Goal: Task Accomplishment & Management: Complete application form

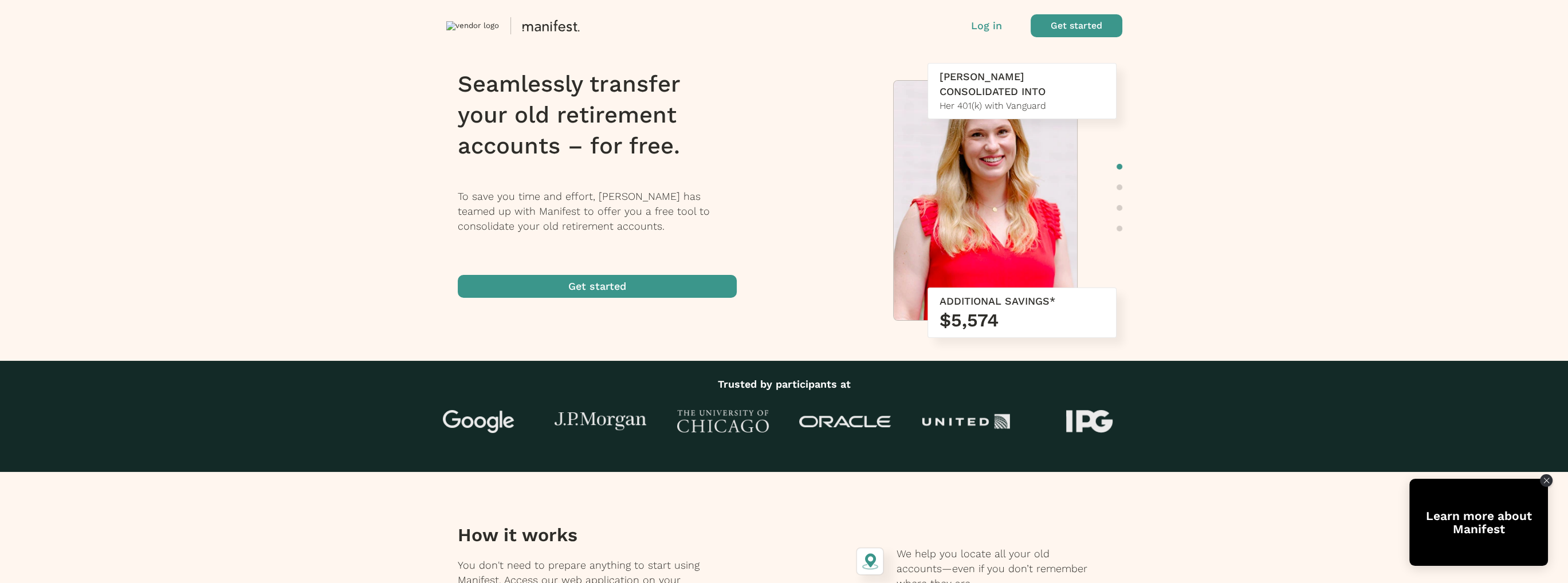
click at [663, 279] on span "button" at bounding box center [597, 287] width 279 height 23
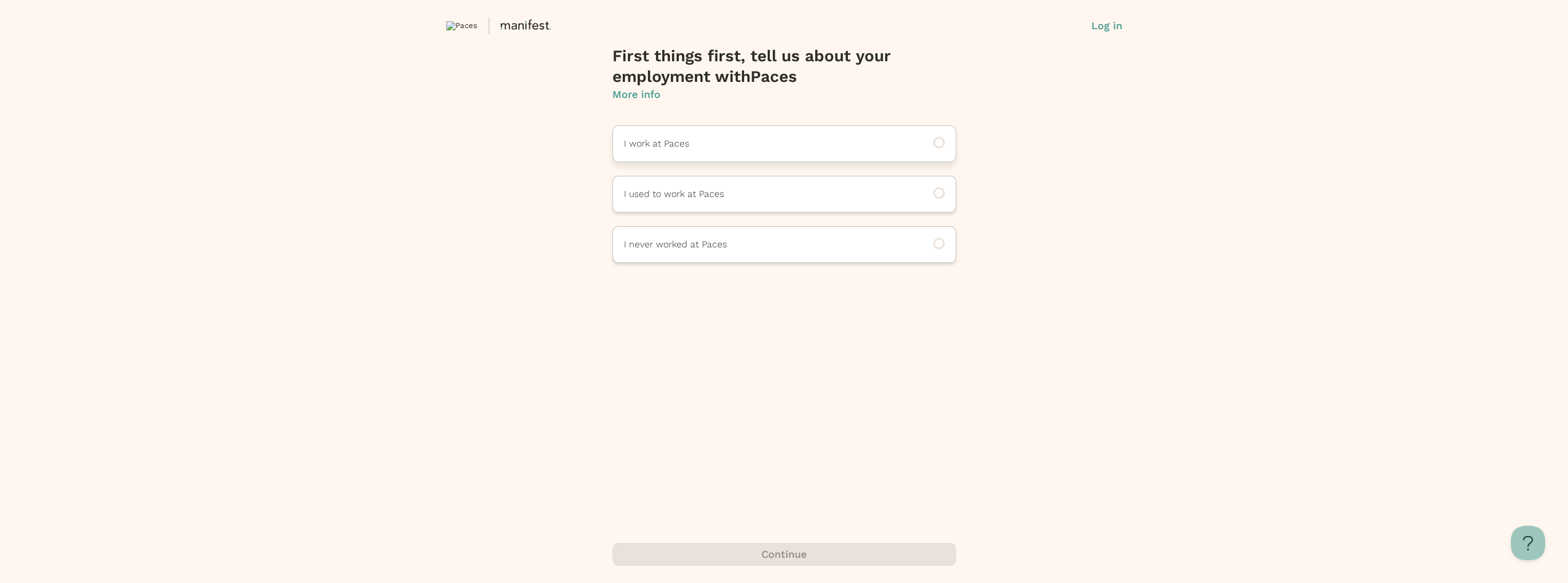
click at [758, 145] on p "I work at Paces" at bounding box center [768, 144] width 289 height 14
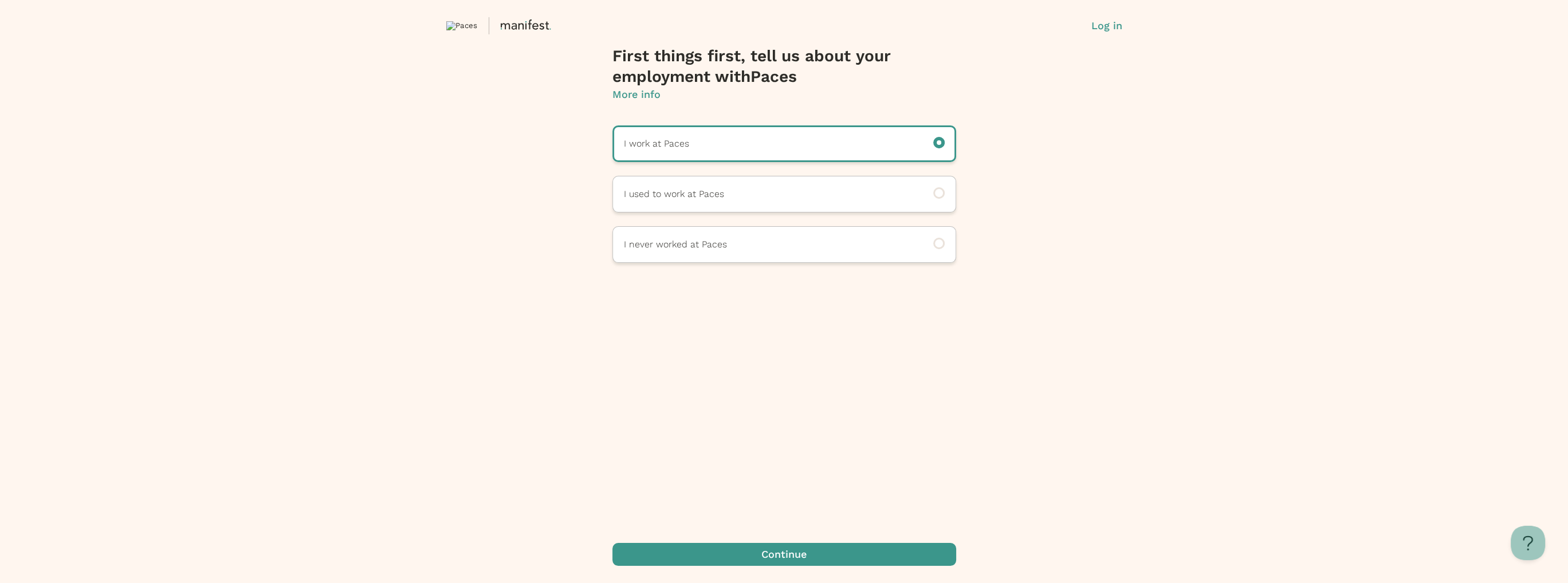
click at [766, 553] on span "button" at bounding box center [784, 554] width 344 height 23
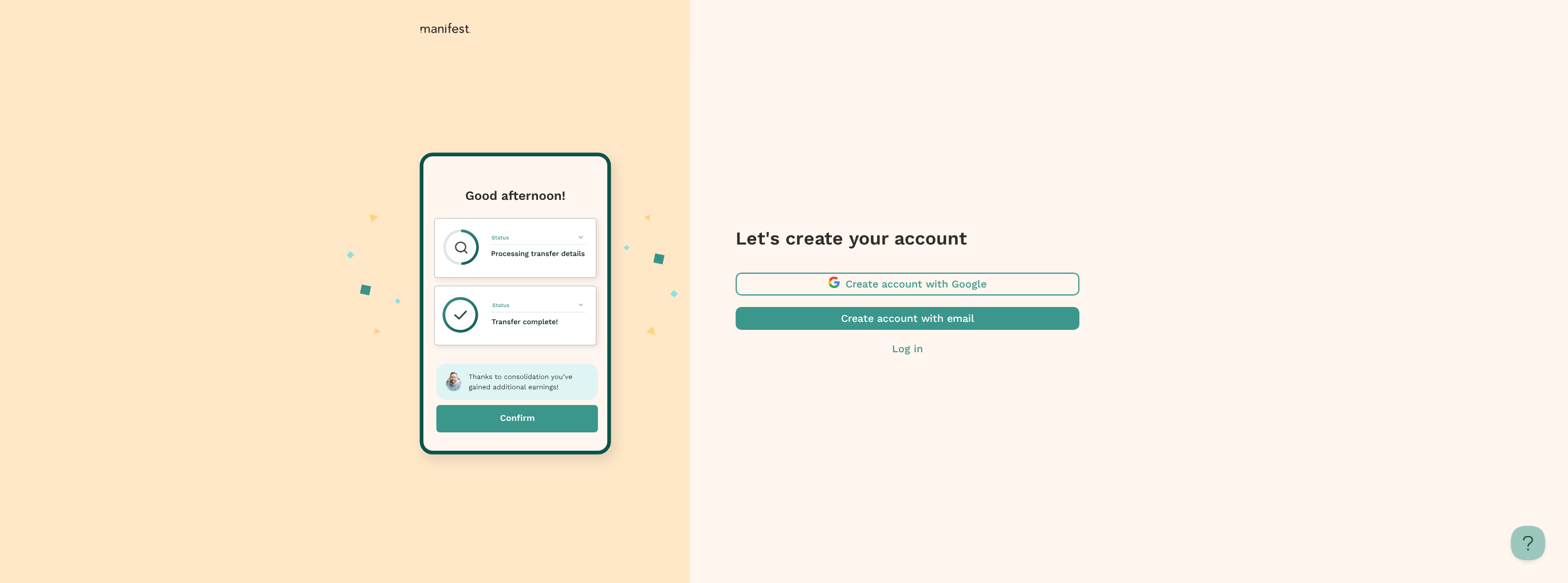
click at [825, 285] on span "button" at bounding box center [907, 284] width 344 height 23
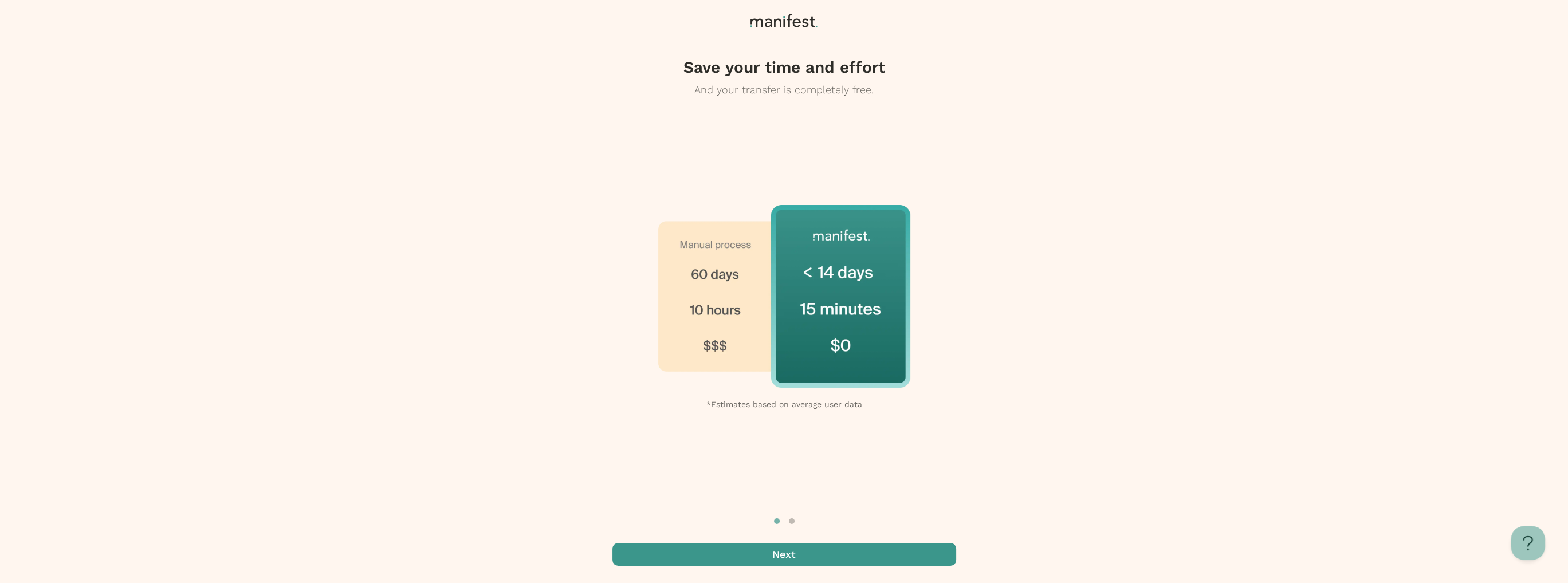
click at [740, 257] on img at bounding box center [784, 296] width 252 height 182
click at [799, 551] on span "button" at bounding box center [784, 554] width 344 height 23
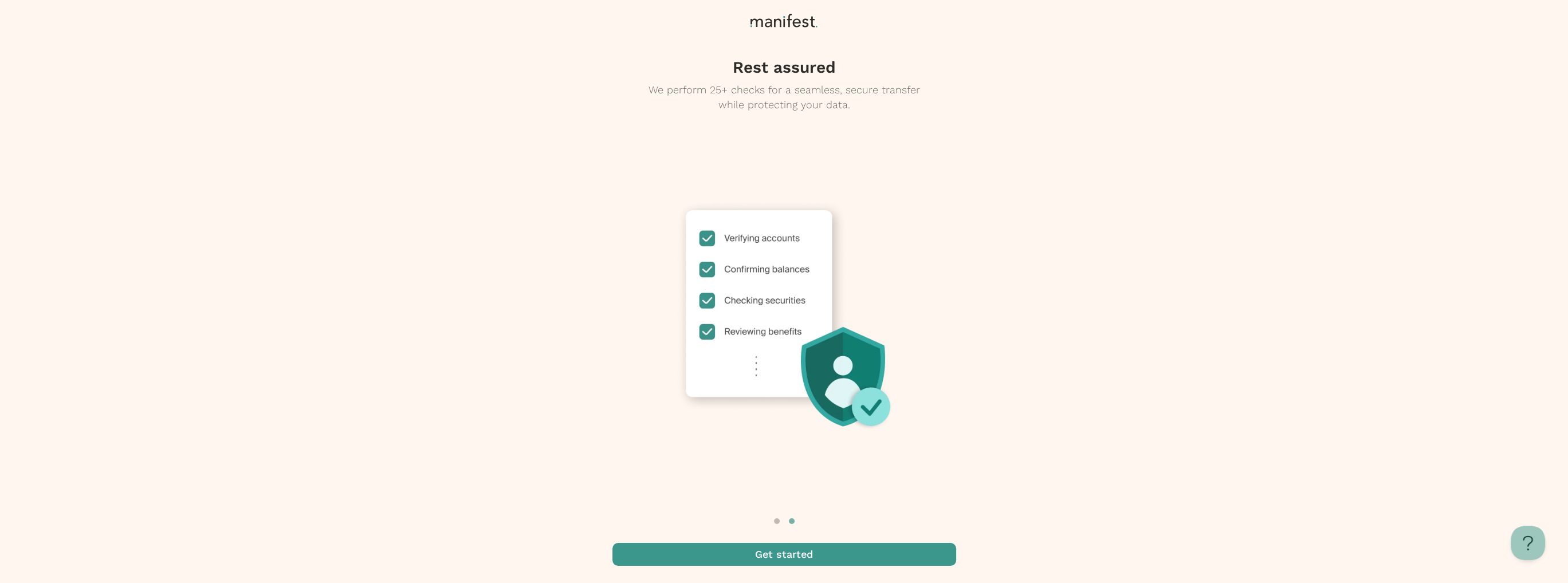
click at [794, 553] on span "button" at bounding box center [784, 554] width 344 height 23
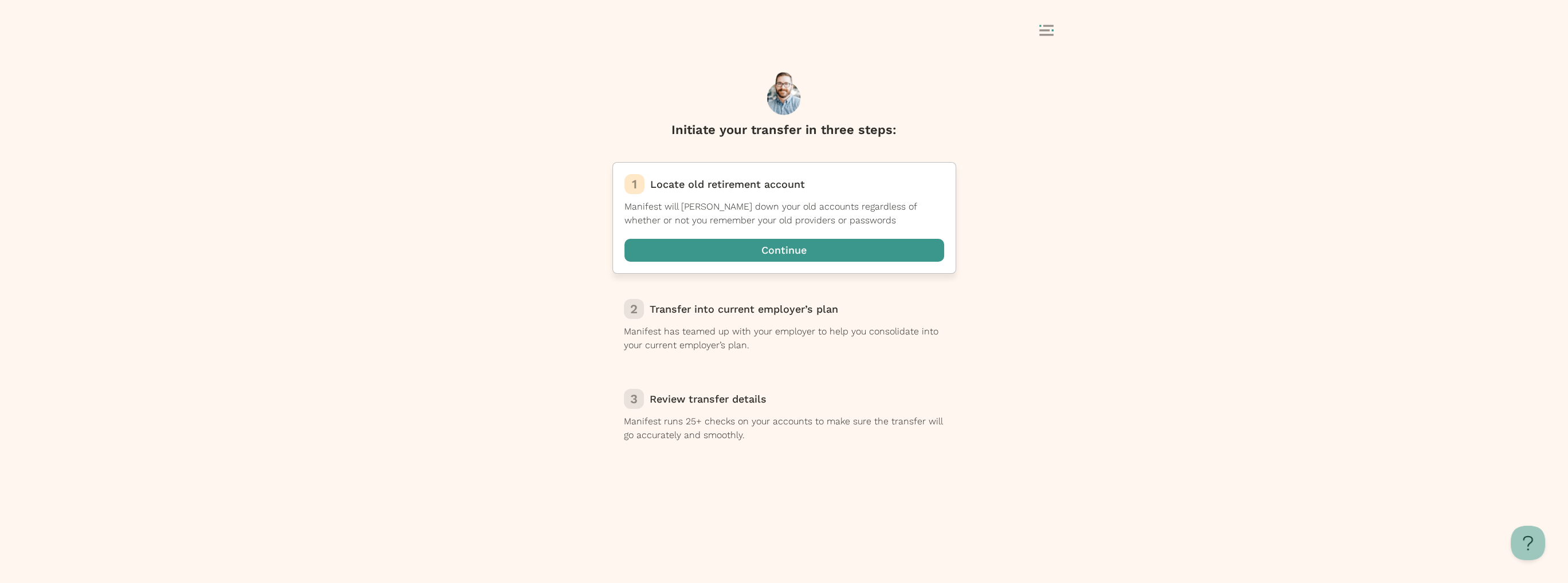
click at [786, 255] on span "button" at bounding box center [784, 250] width 320 height 23
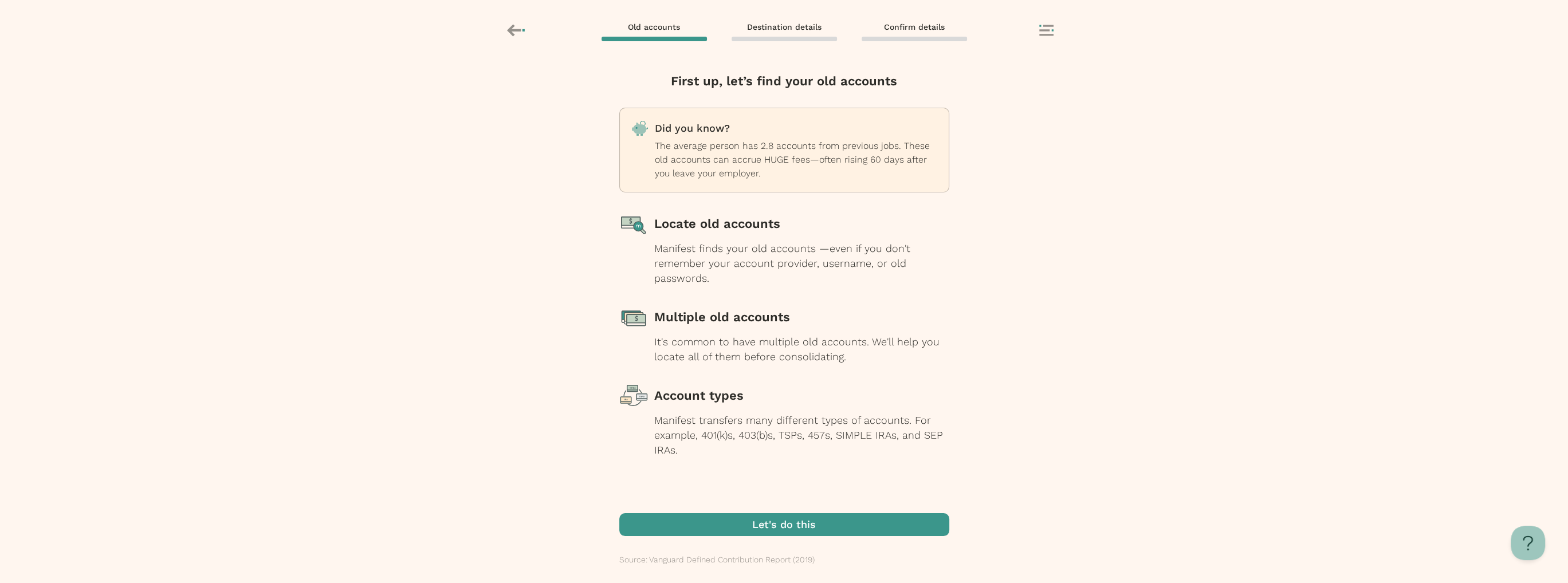
click at [749, 526] on span "button" at bounding box center [784, 525] width 330 height 23
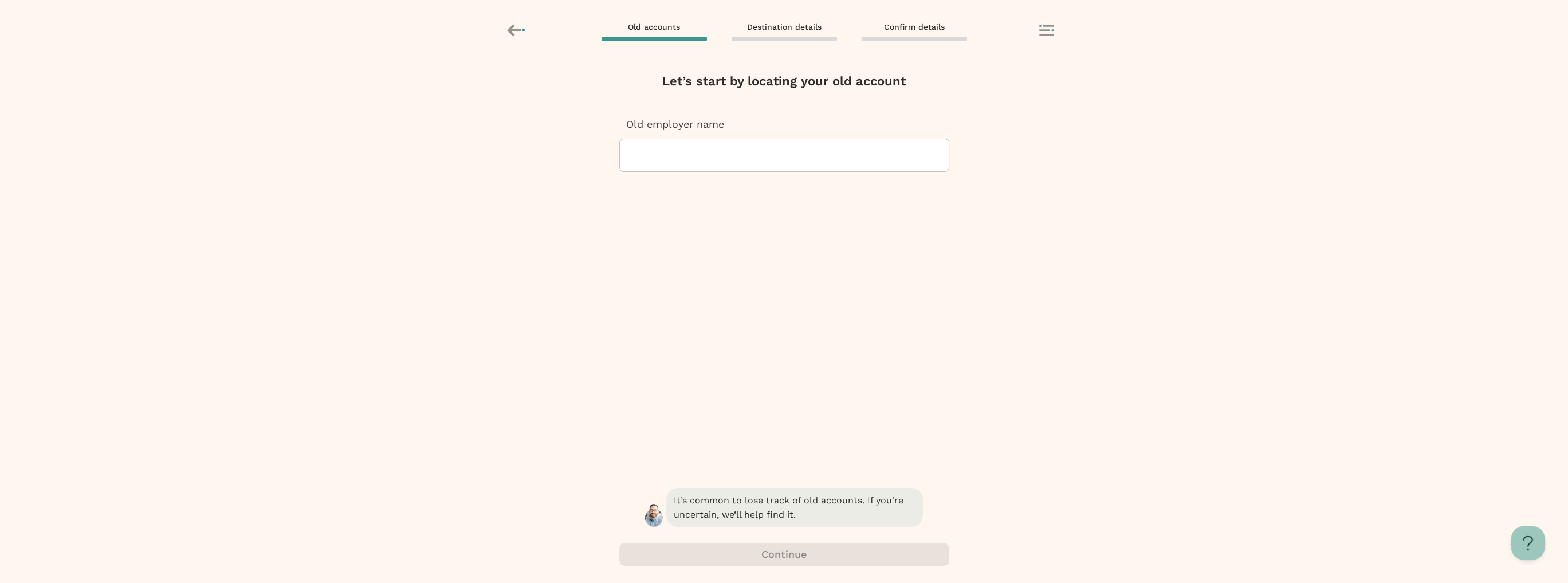
click at [712, 155] on div at bounding box center [784, 155] width 310 height 32
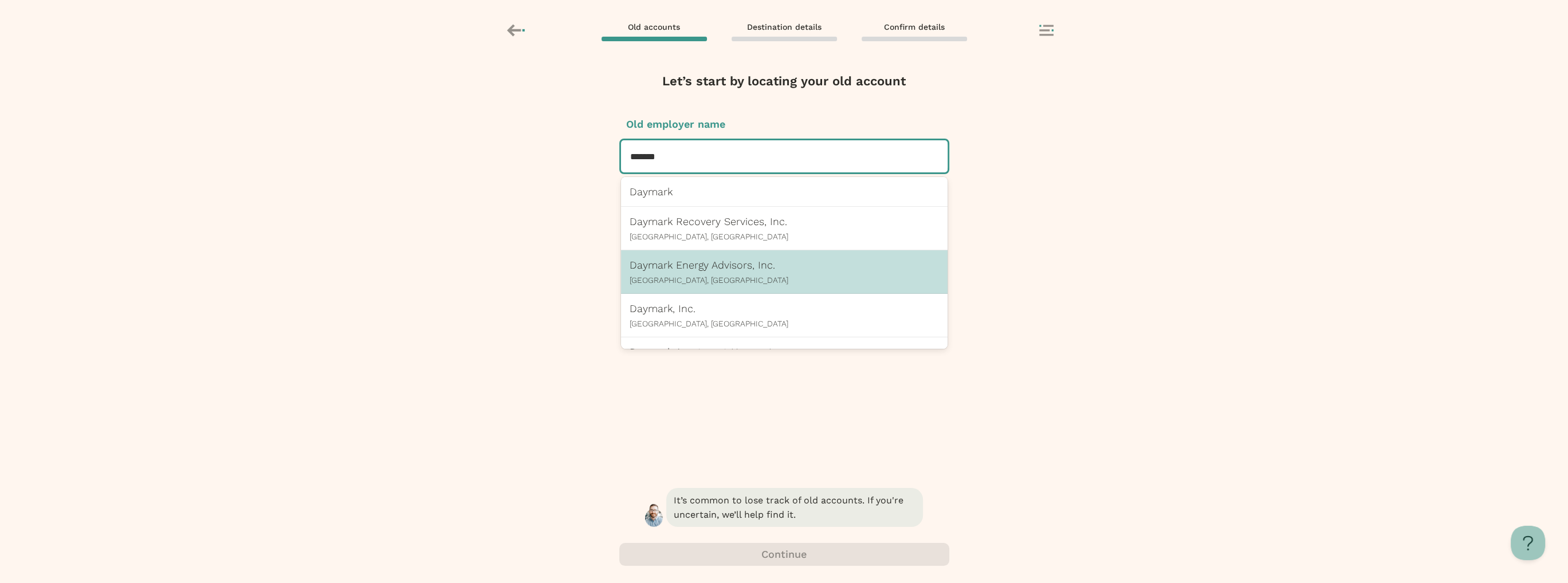
click at [703, 263] on p "Daymark Energy Advisors, Inc." at bounding box center [784, 265] width 309 height 12
type input "*******"
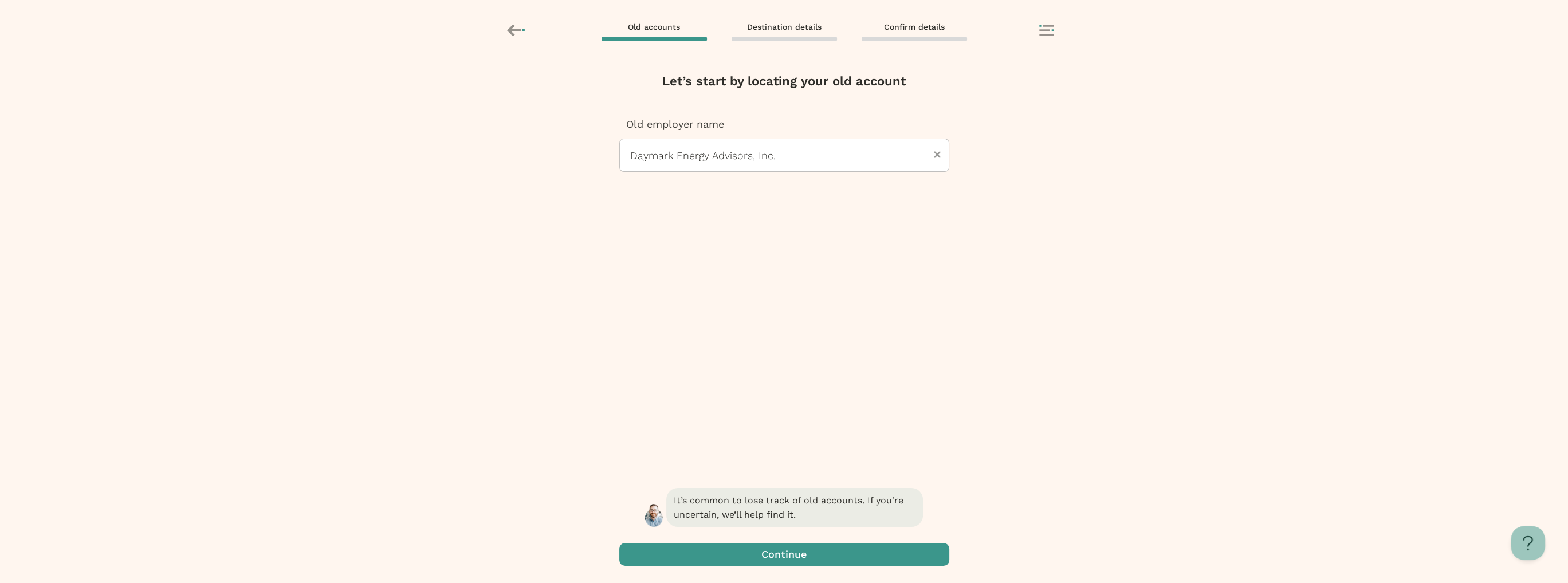
click at [768, 551] on span "button" at bounding box center [784, 554] width 330 height 23
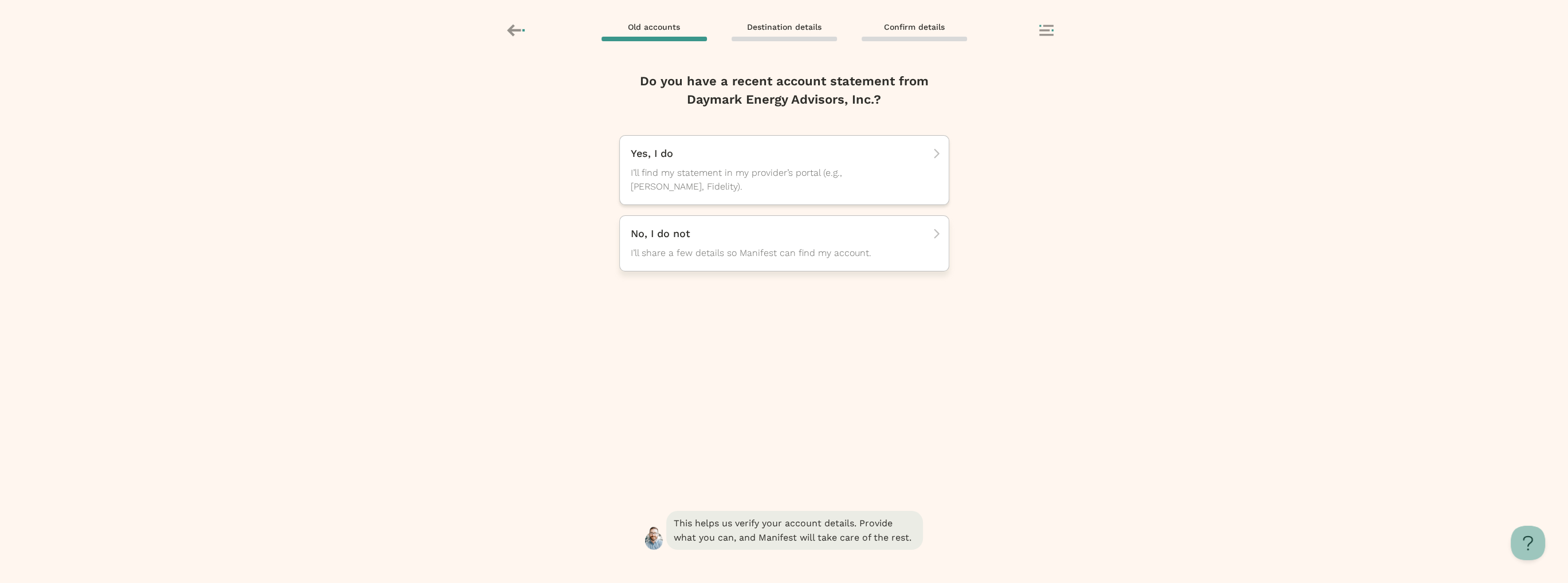
click at [744, 241] on div "No, I do not I’ll share a few details so Manifest can find my account." at bounding box center [780, 243] width 299 height 33
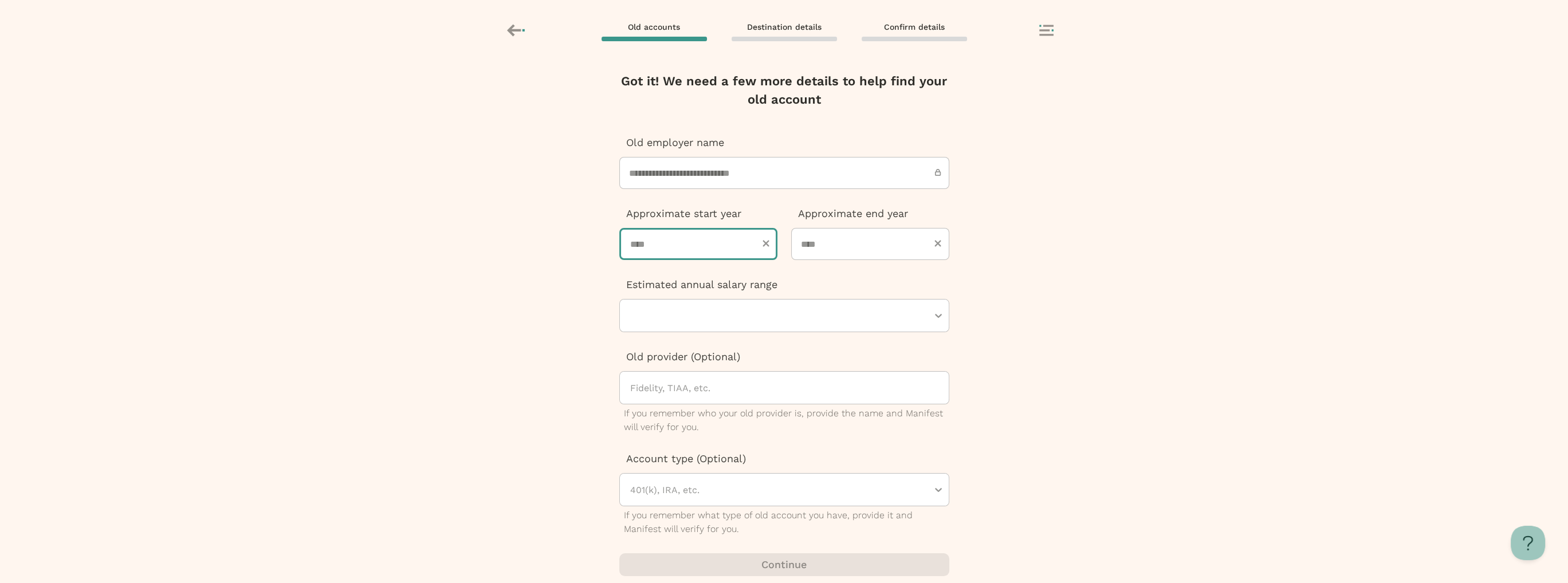
drag, startPoint x: 722, startPoint y: 249, endPoint x: 721, endPoint y: 257, distance: 8.1
click at [721, 259] on input "number" at bounding box center [698, 244] width 158 height 32
type input "****"
click at [863, 242] on input "number" at bounding box center [870, 244] width 158 height 32
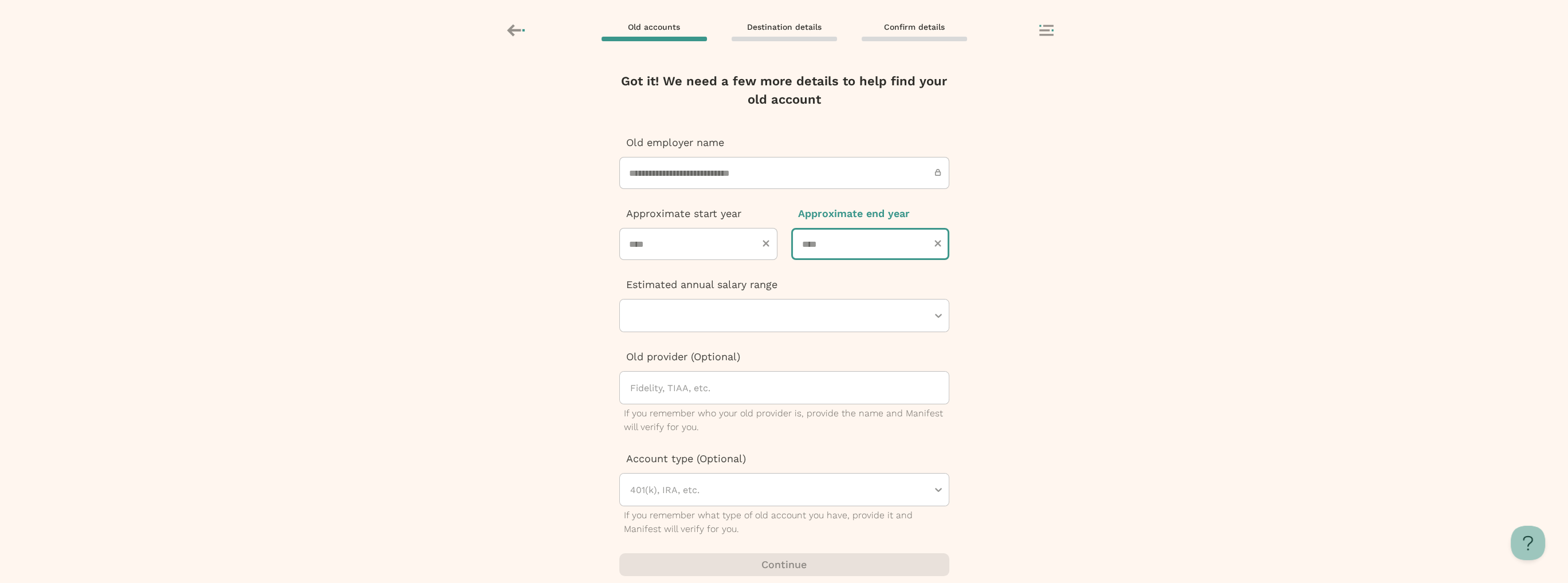
type input "****"
click at [821, 317] on div at bounding box center [778, 315] width 299 height 32
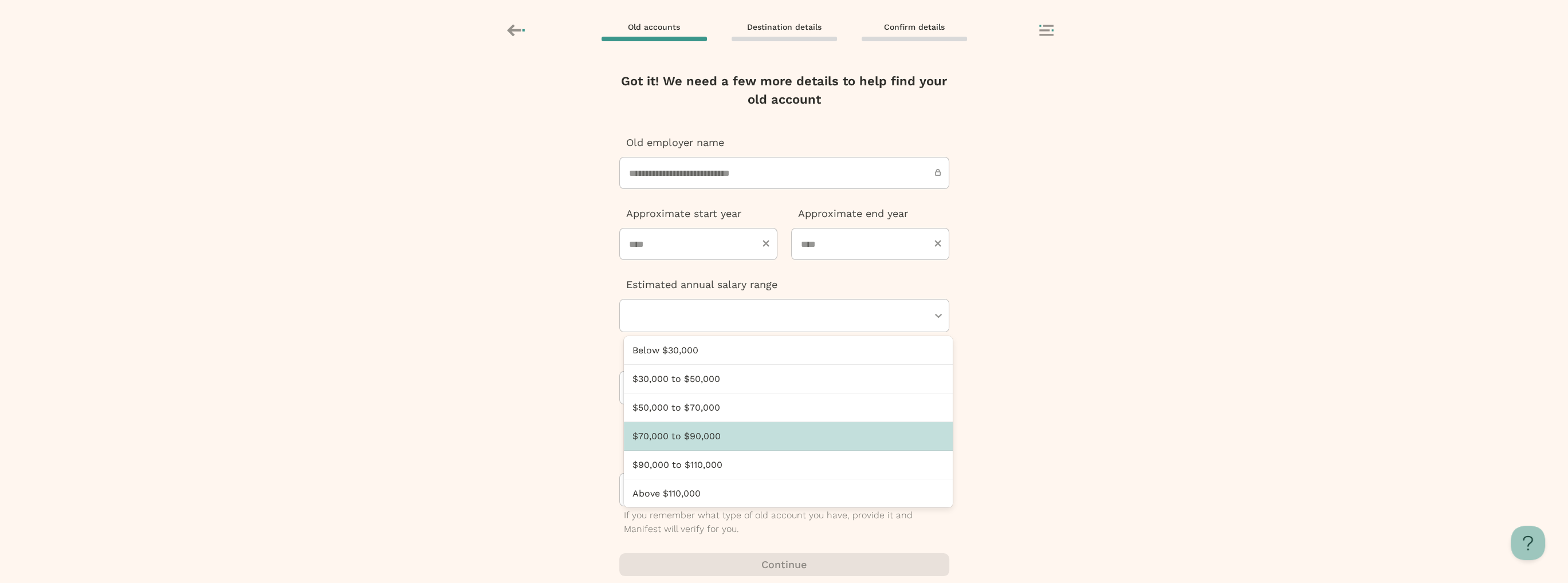
click at [774, 445] on div "$70,000 to $90,000" at bounding box center [788, 436] width 329 height 29
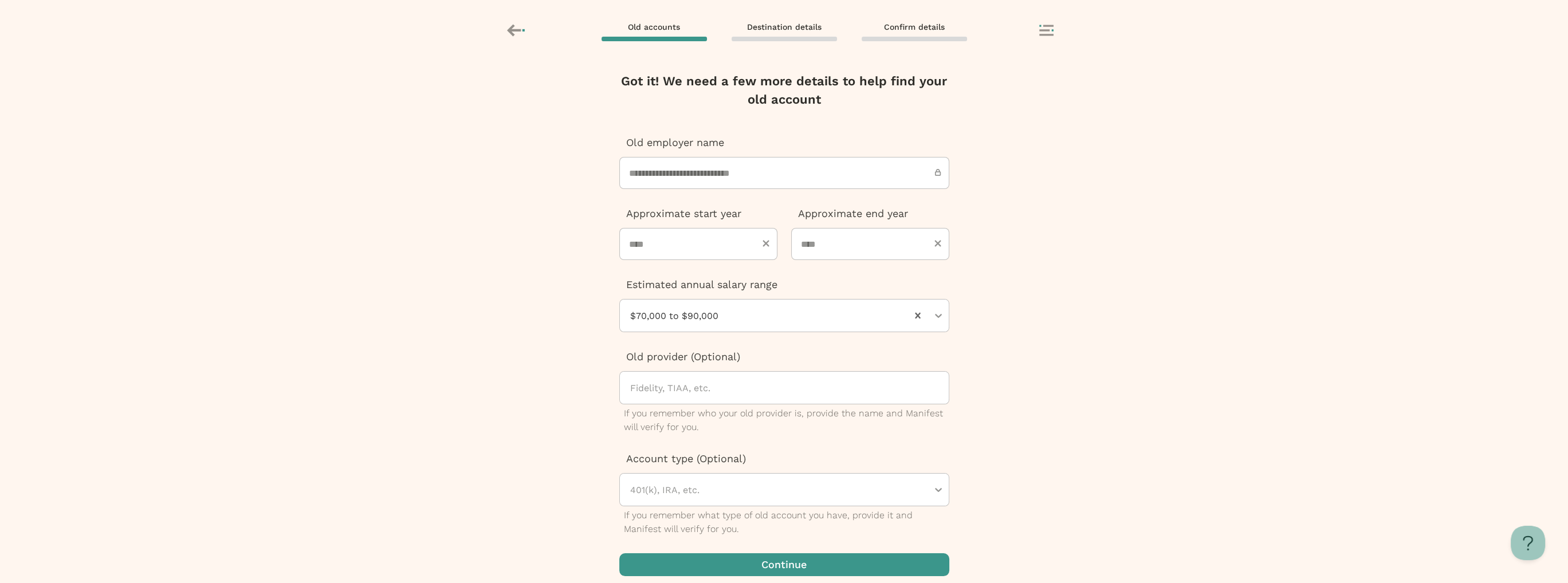
click at [779, 393] on div at bounding box center [788, 388] width 320 height 32
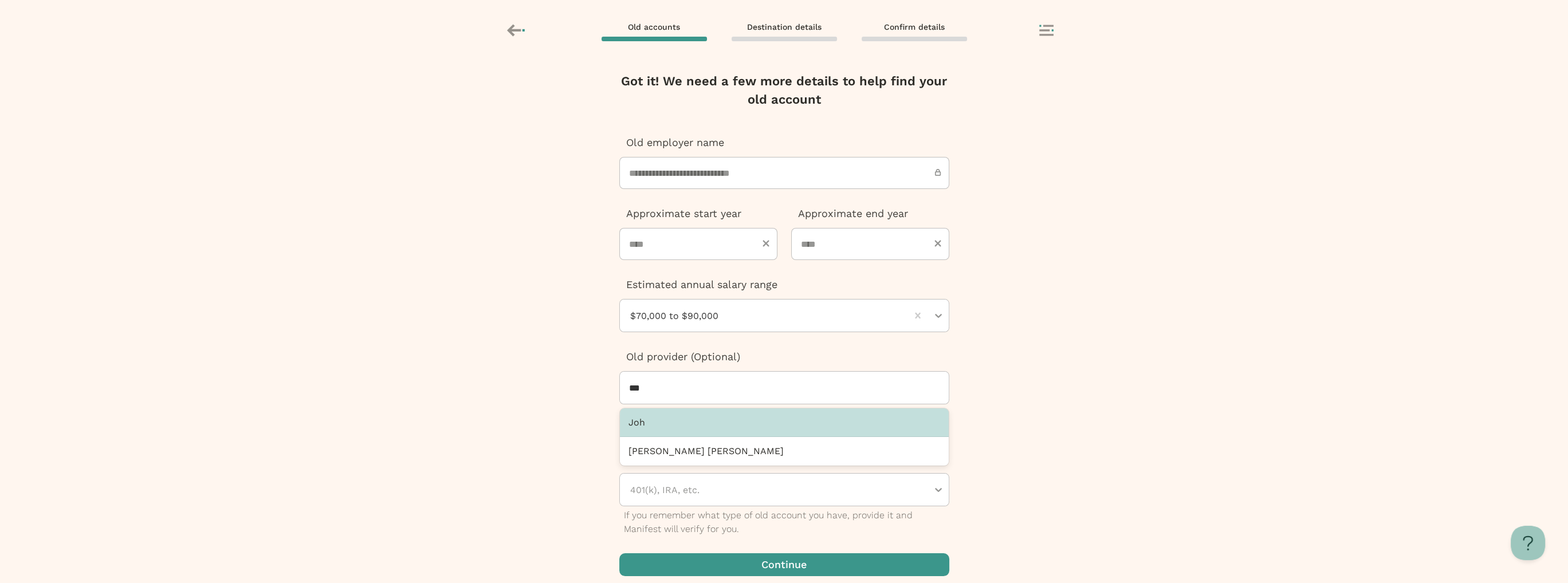
type input "****"
drag, startPoint x: 779, startPoint y: 393, endPoint x: 810, endPoint y: 385, distance: 32.0
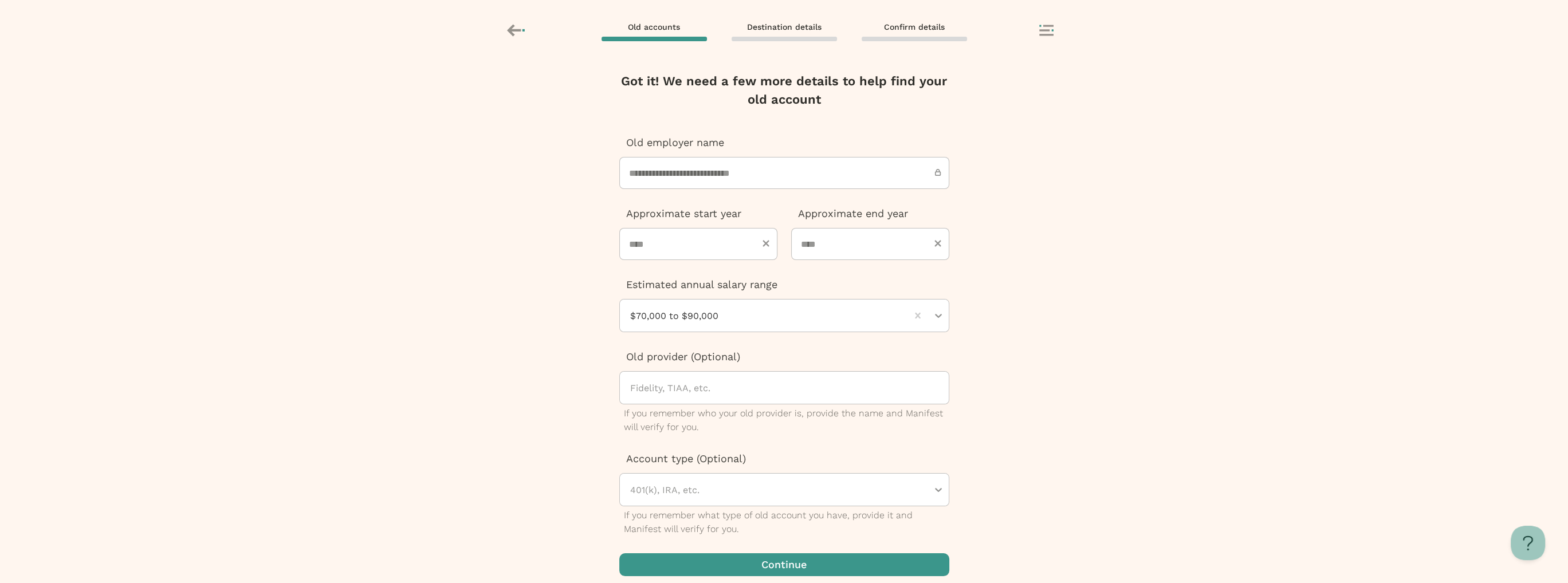
drag, startPoint x: 810, startPoint y: 385, endPoint x: 769, endPoint y: 385, distance: 41.0
click at [769, 385] on div at bounding box center [788, 388] width 320 height 32
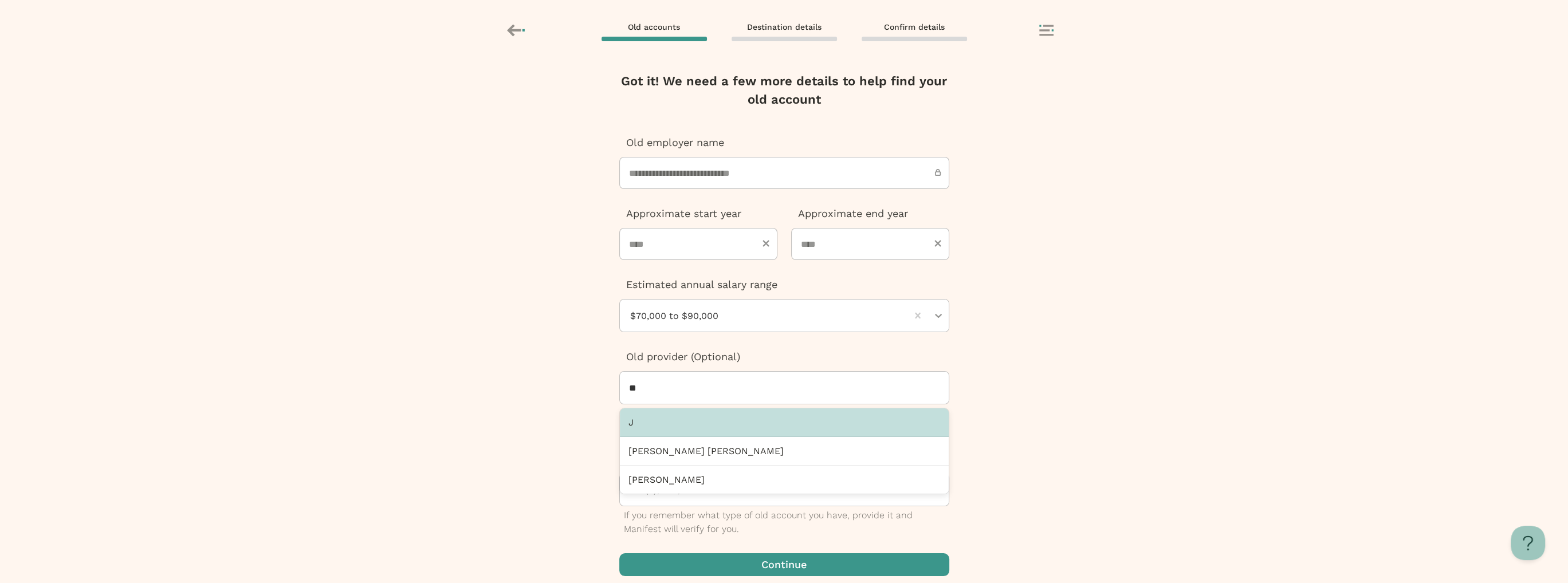
type input "***"
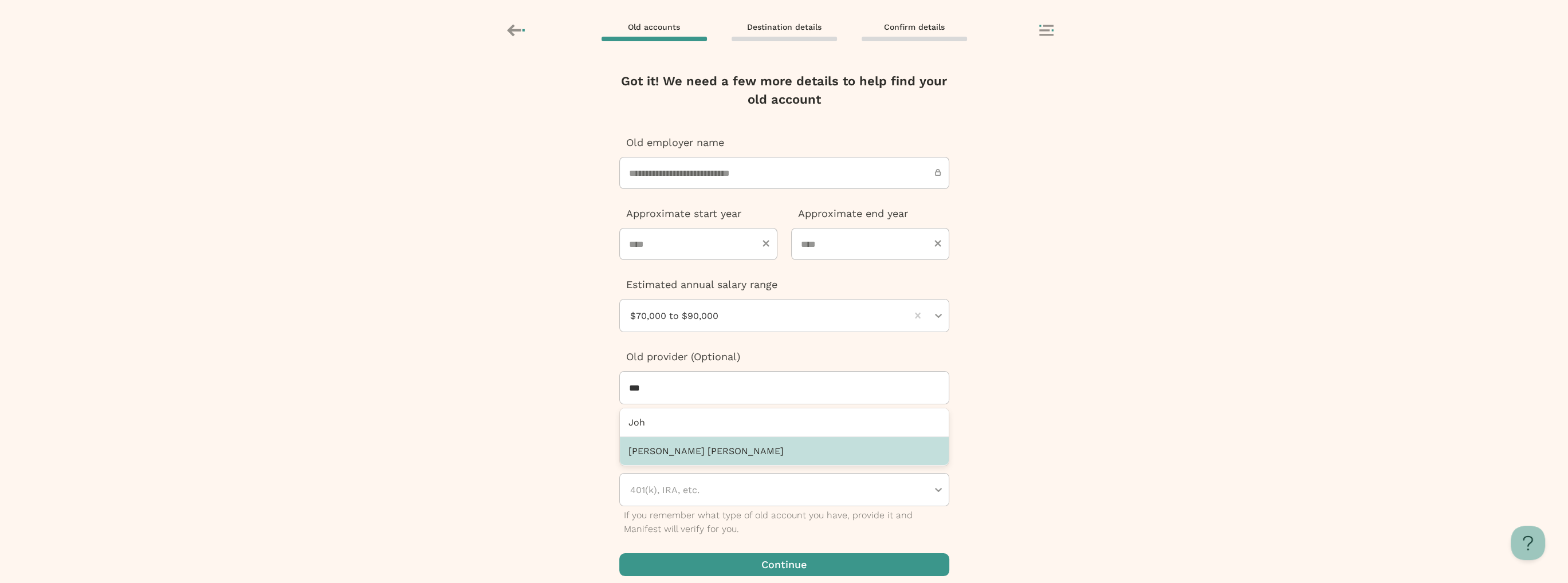
click at [789, 443] on div "[PERSON_NAME] [PERSON_NAME]" at bounding box center [784, 451] width 329 height 28
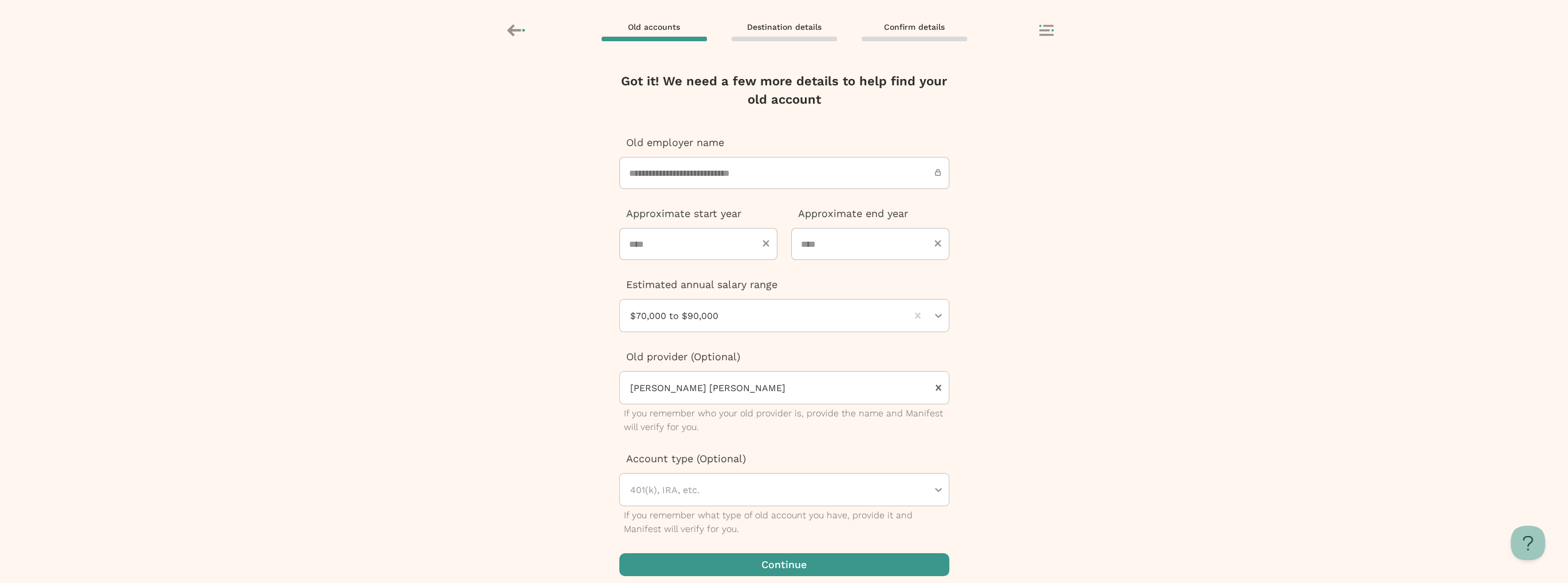
click at [752, 497] on div at bounding box center [778, 489] width 299 height 32
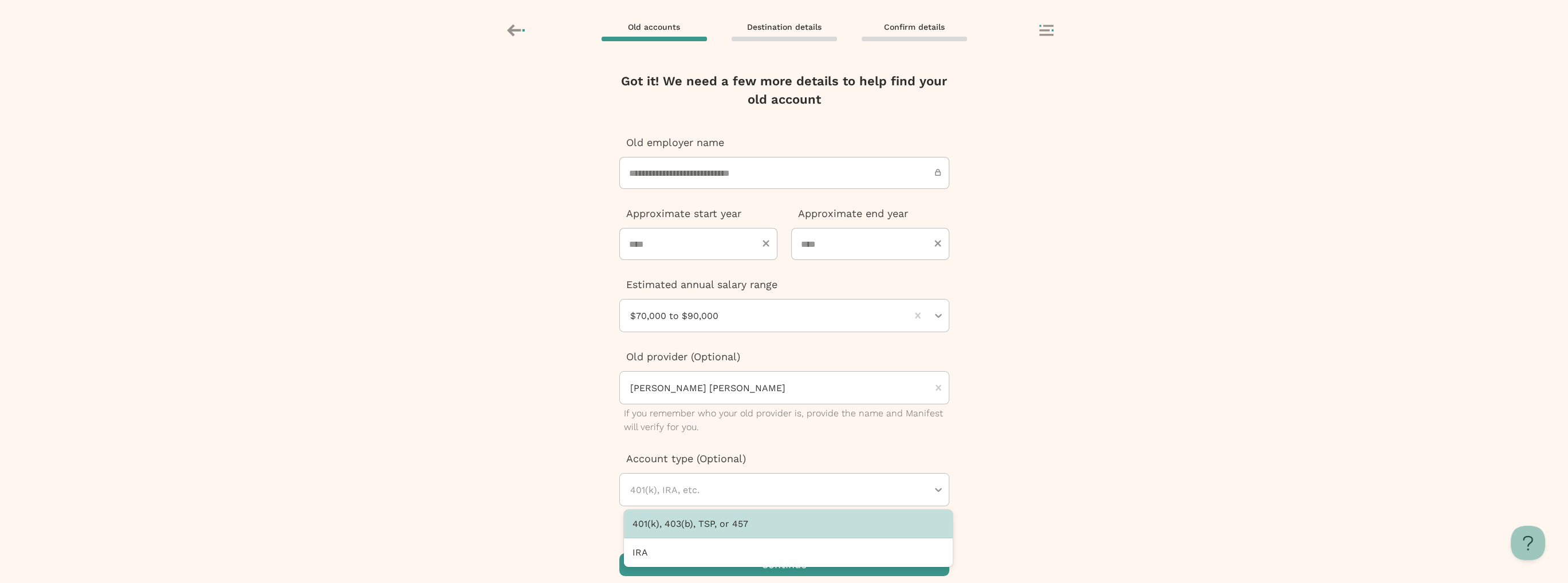
click at [742, 521] on div "401(k), 403(b), TSP, or 457" at bounding box center [788, 524] width 329 height 29
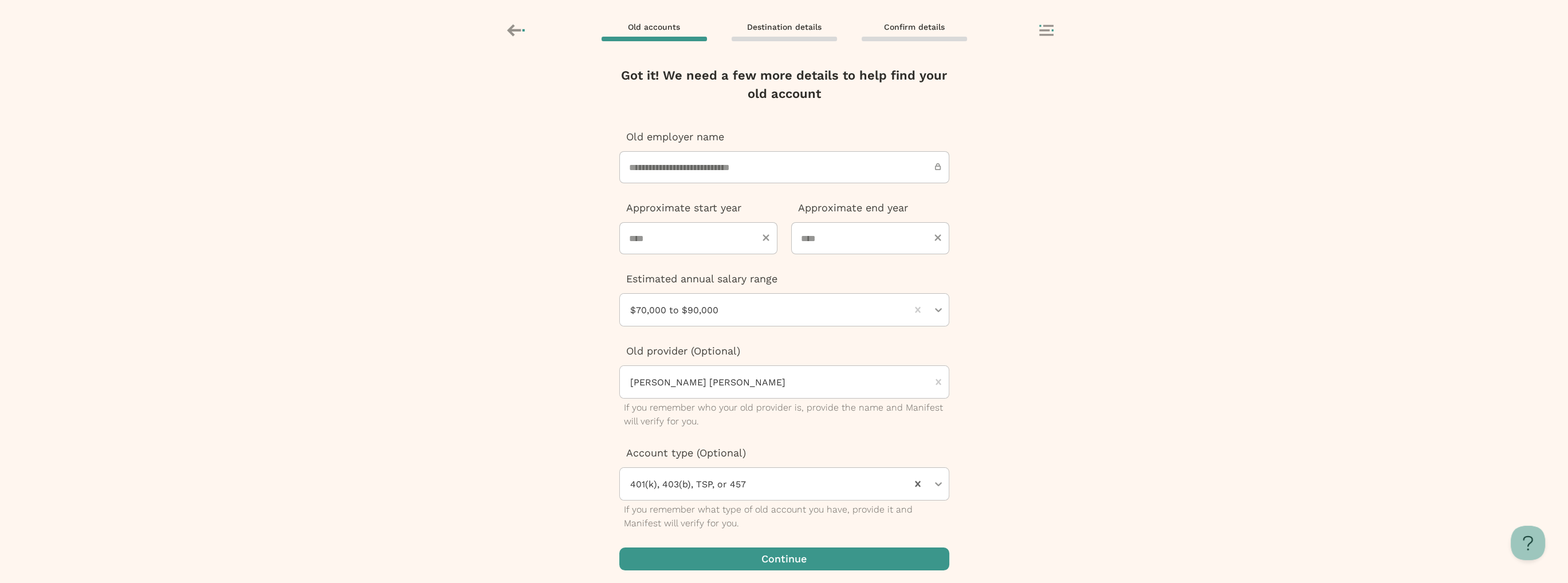
scroll to position [9, 0]
click at [785, 548] on span "button" at bounding box center [784, 556] width 330 height 23
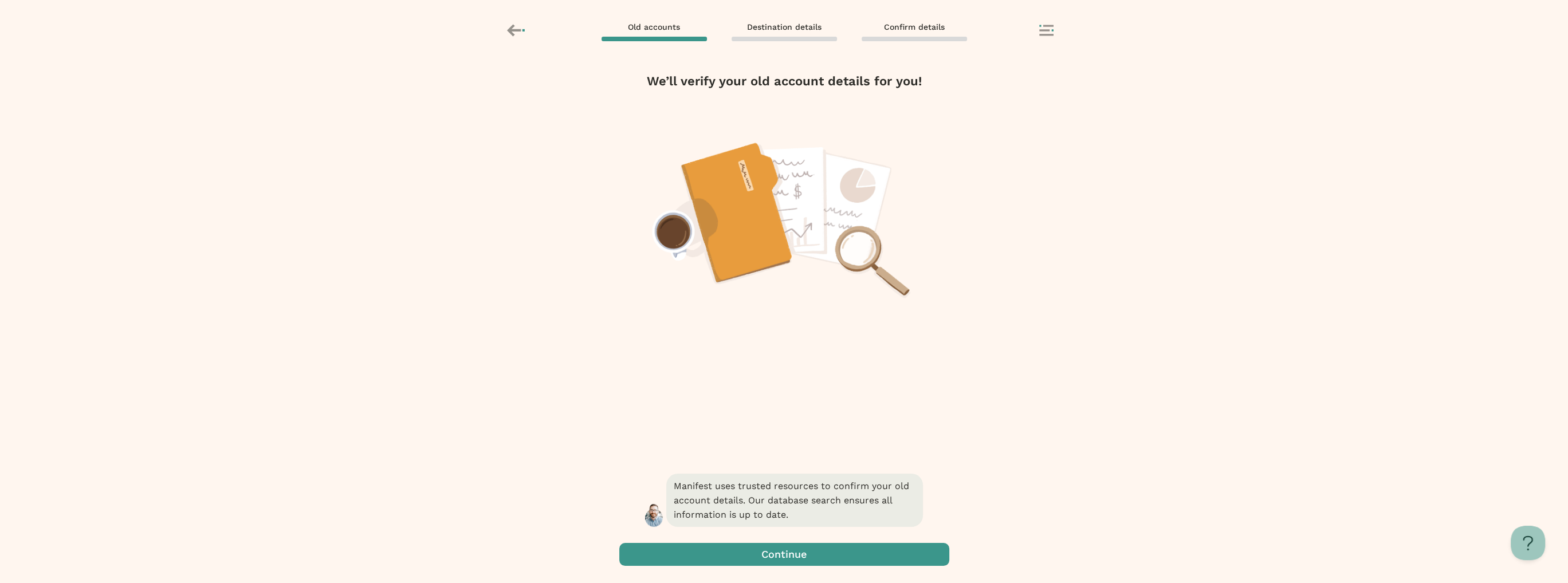
scroll to position [0, 0]
click at [936, 548] on span "button" at bounding box center [784, 554] width 330 height 23
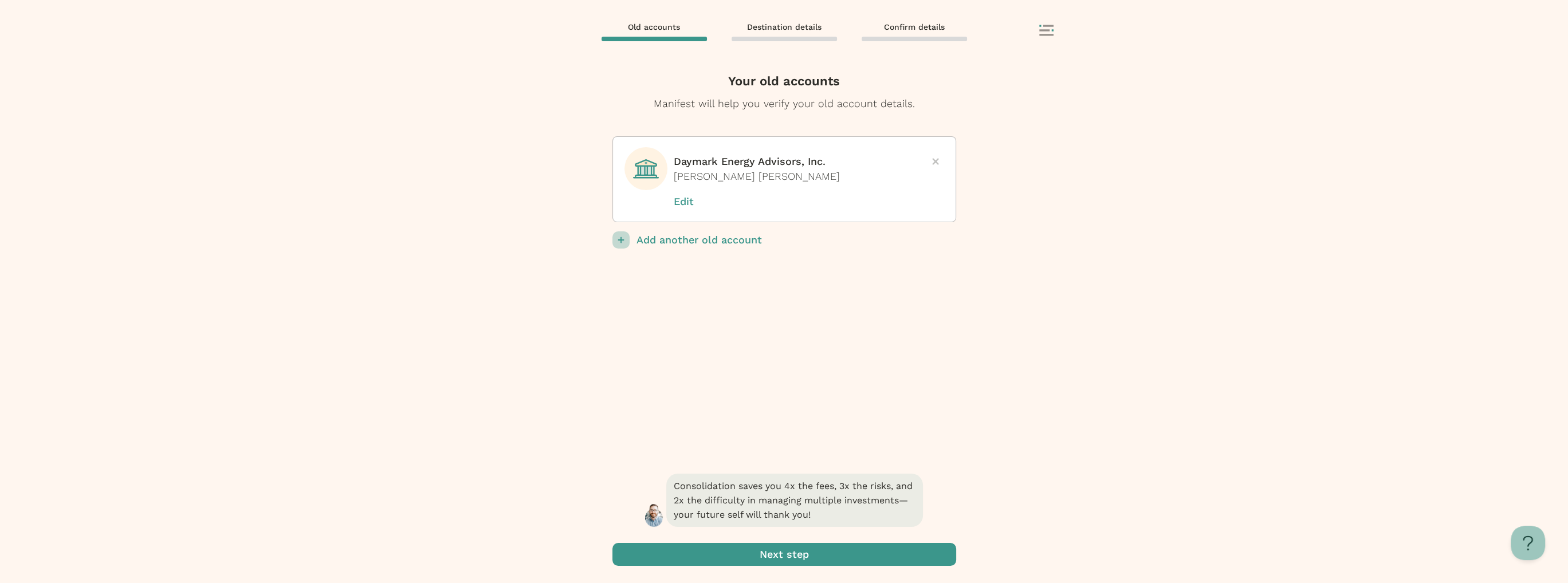
click at [841, 553] on span "submit" at bounding box center [784, 554] width 344 height 23
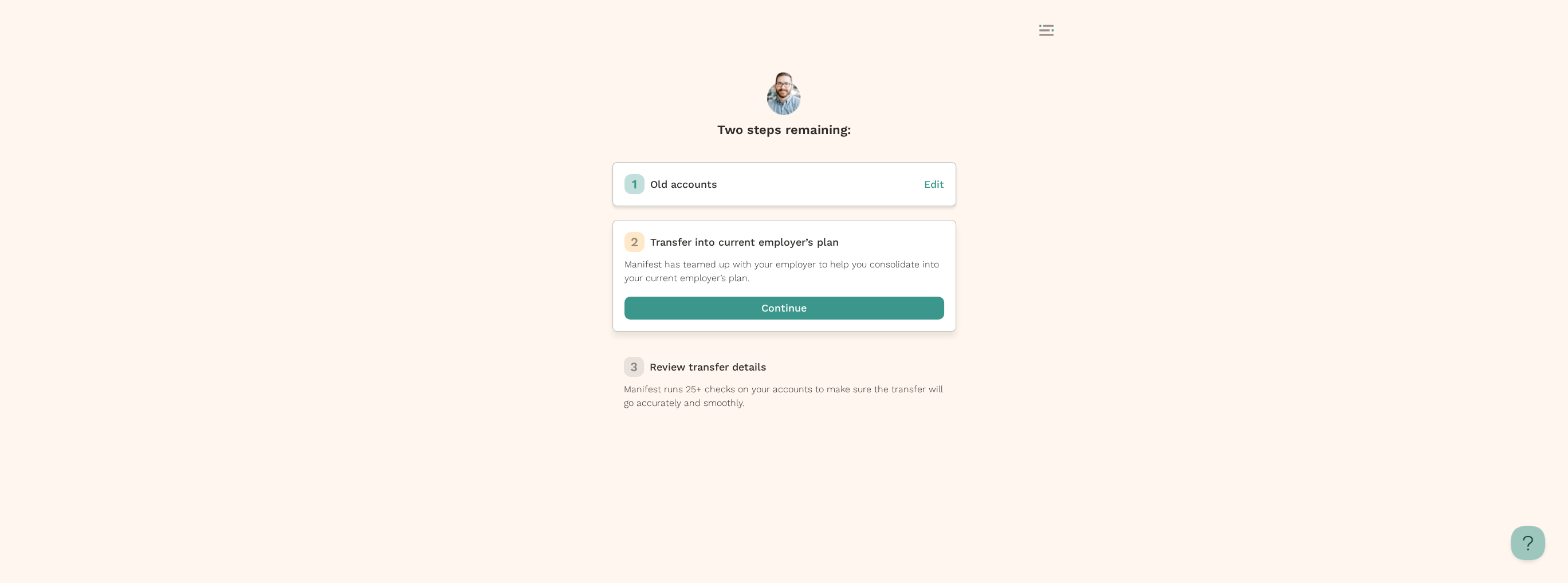
click at [885, 299] on span "button" at bounding box center [784, 309] width 320 height 23
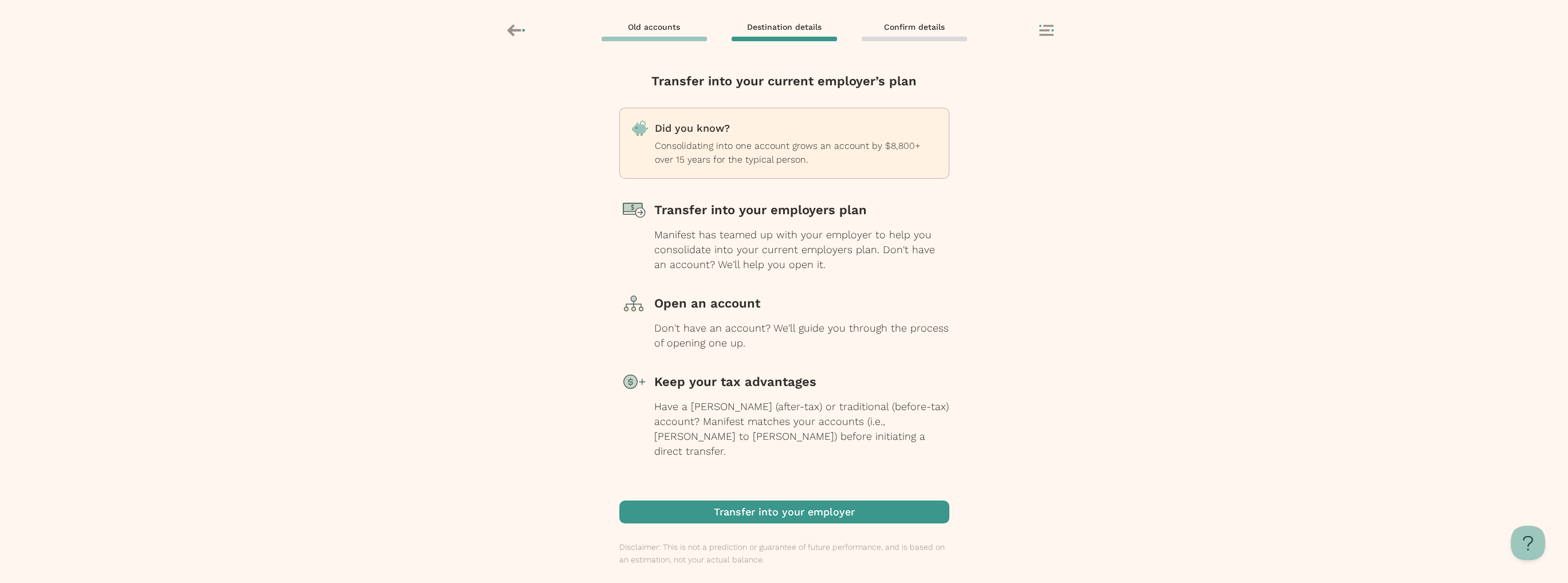
click at [842, 514] on span "button" at bounding box center [784, 512] width 330 height 23
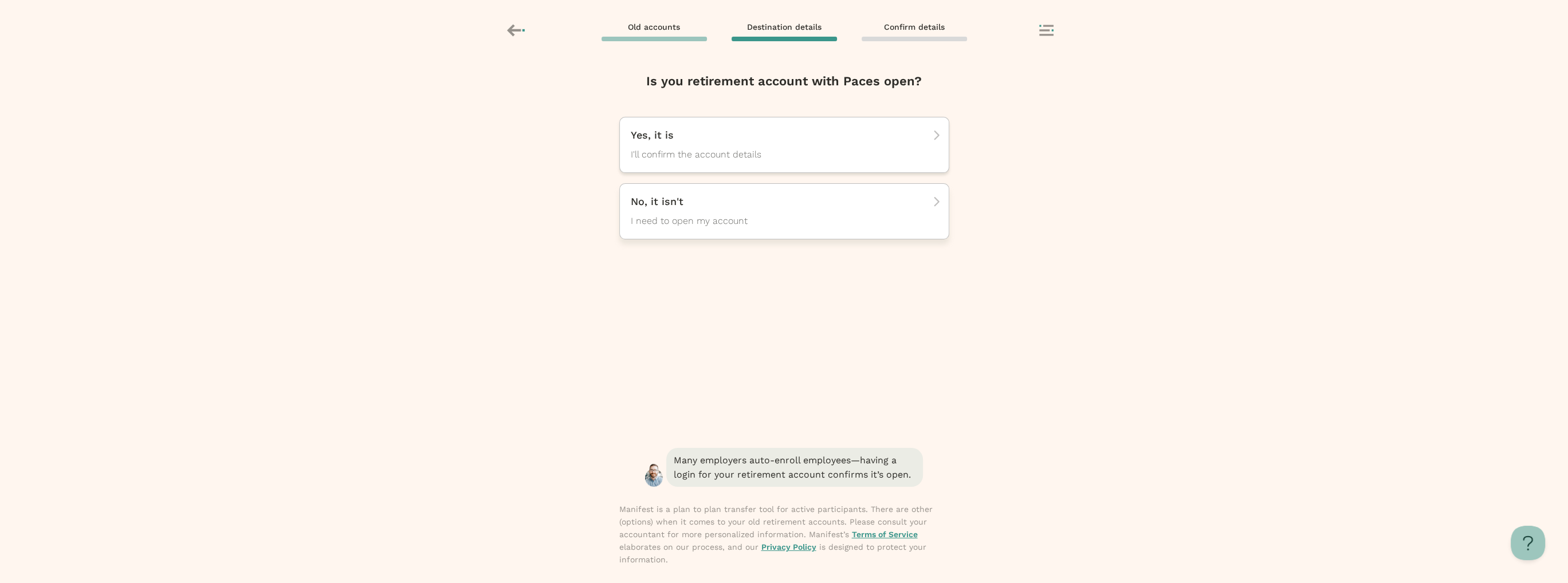
click at [816, 195] on p "No, it isn't" at bounding box center [780, 201] width 299 height 14
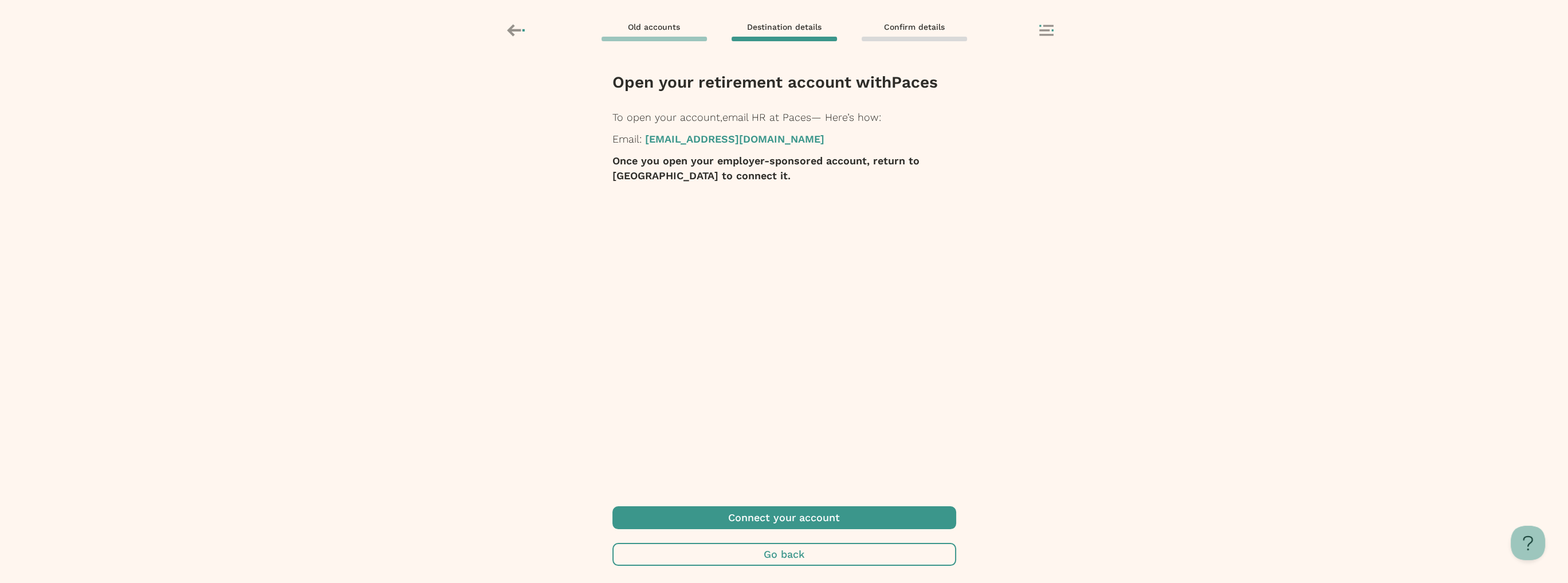
click at [843, 546] on span "button" at bounding box center [784, 554] width 344 height 23
